Goal: Use online tool/utility

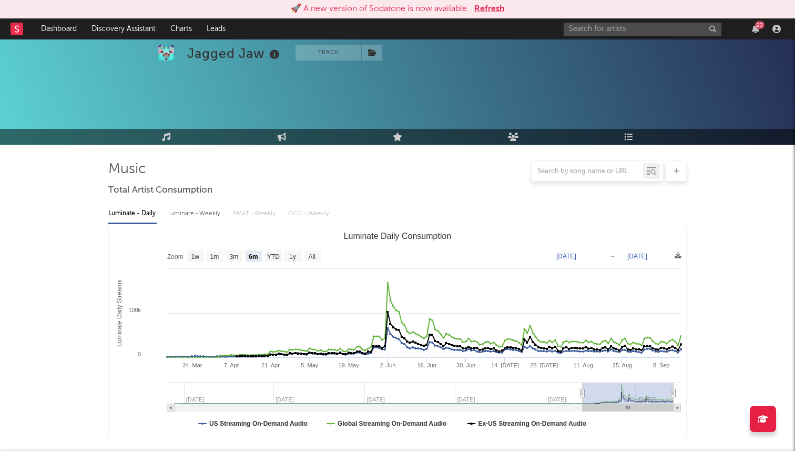
select select "6m"
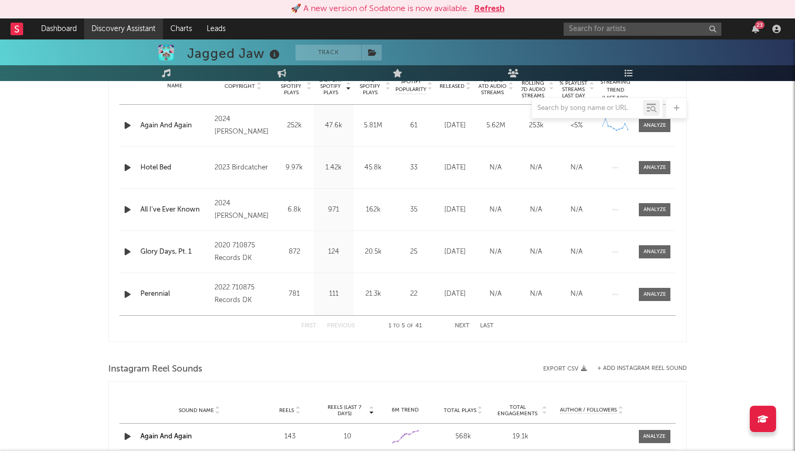
click at [108, 24] on link "Discovery Assistant" at bounding box center [123, 28] width 79 height 21
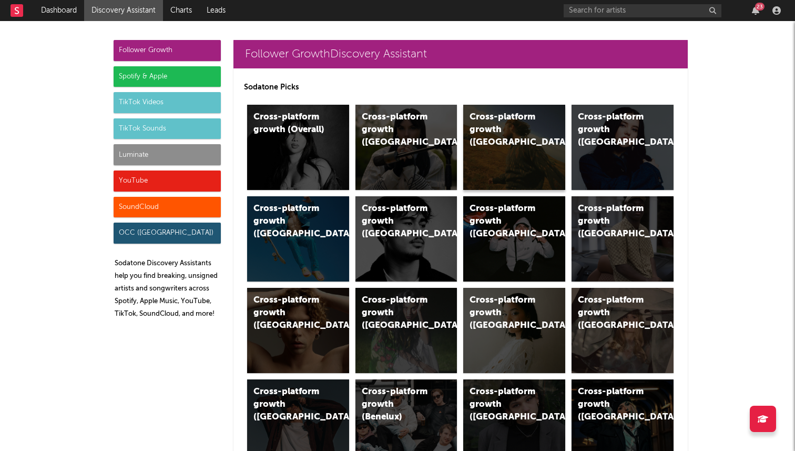
click at [490, 140] on div "Cross-platform growth (US)" at bounding box center [514, 147] width 102 height 85
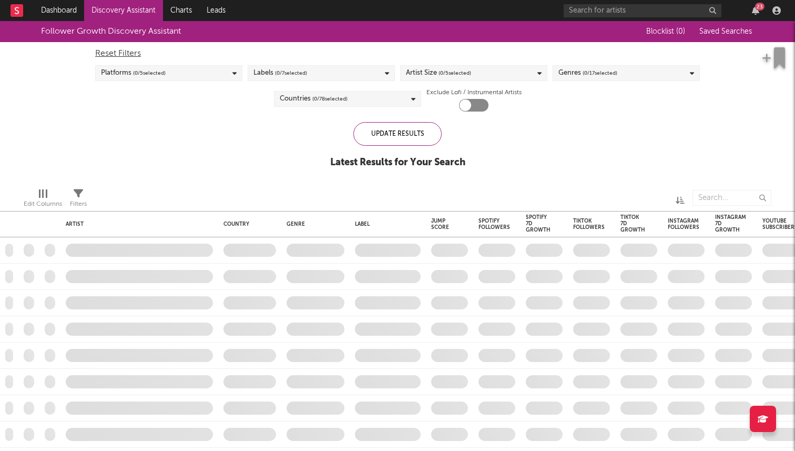
checkbox input "true"
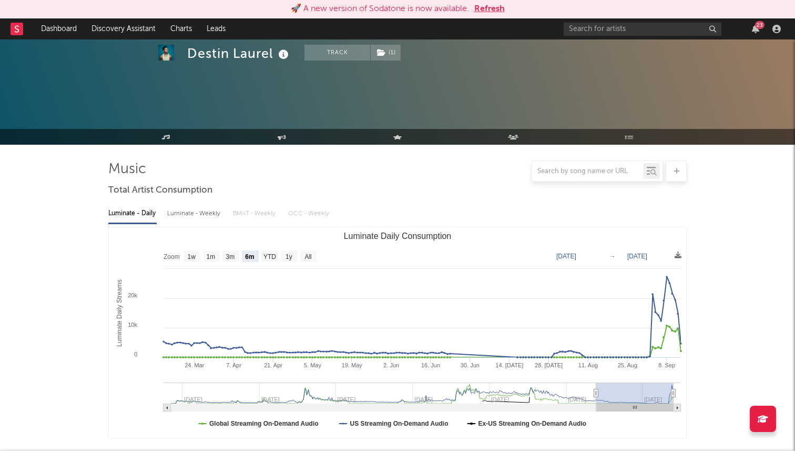
select select "6m"
